Goal: Find specific page/section: Find specific page/section

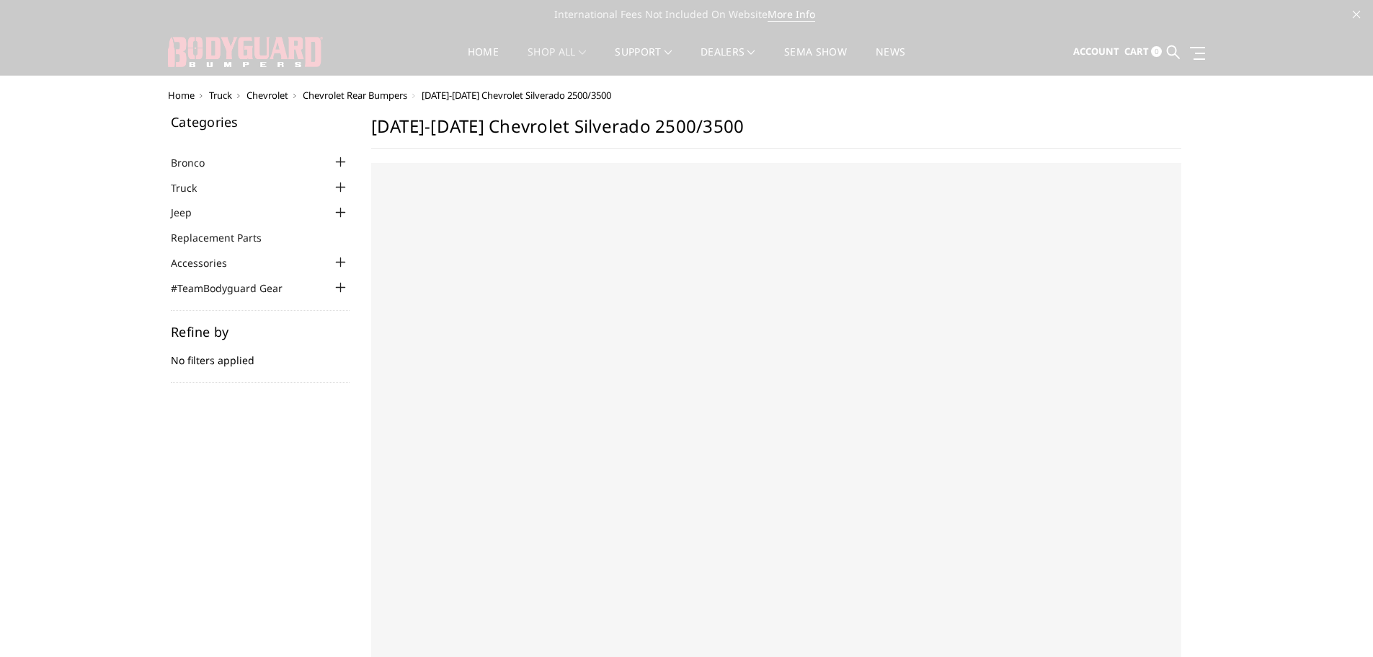
select select "US"
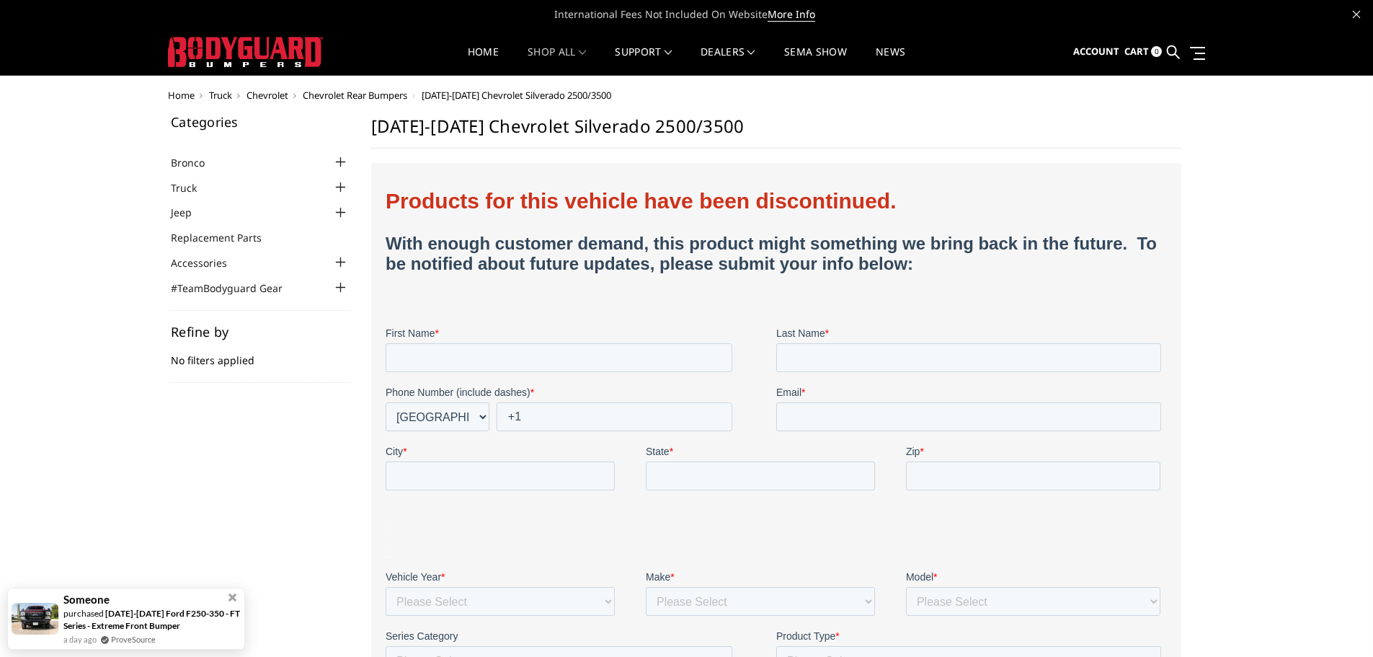
click at [375, 90] on span "Chevrolet Rear Bumpers" at bounding box center [355, 95] width 105 height 13
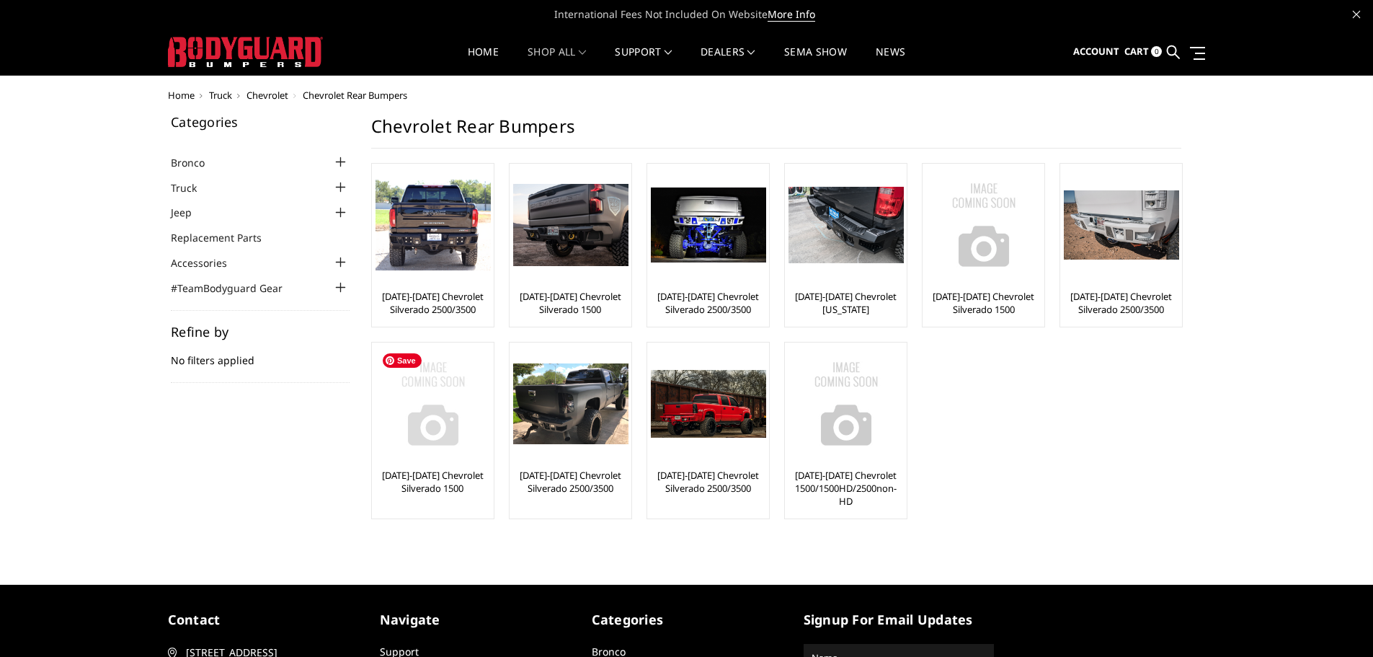
click at [437, 434] on img at bounding box center [432, 403] width 115 height 115
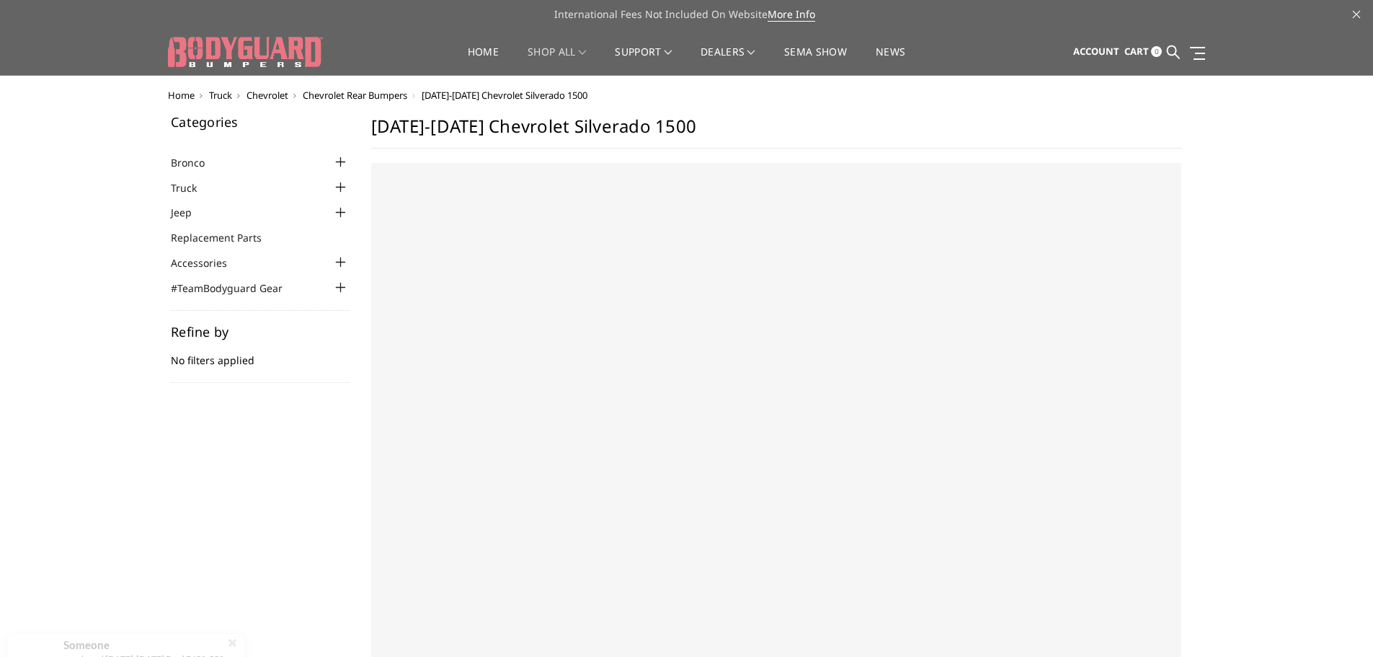
select select "US"
